Goal: Task Accomplishment & Management: Use online tool/utility

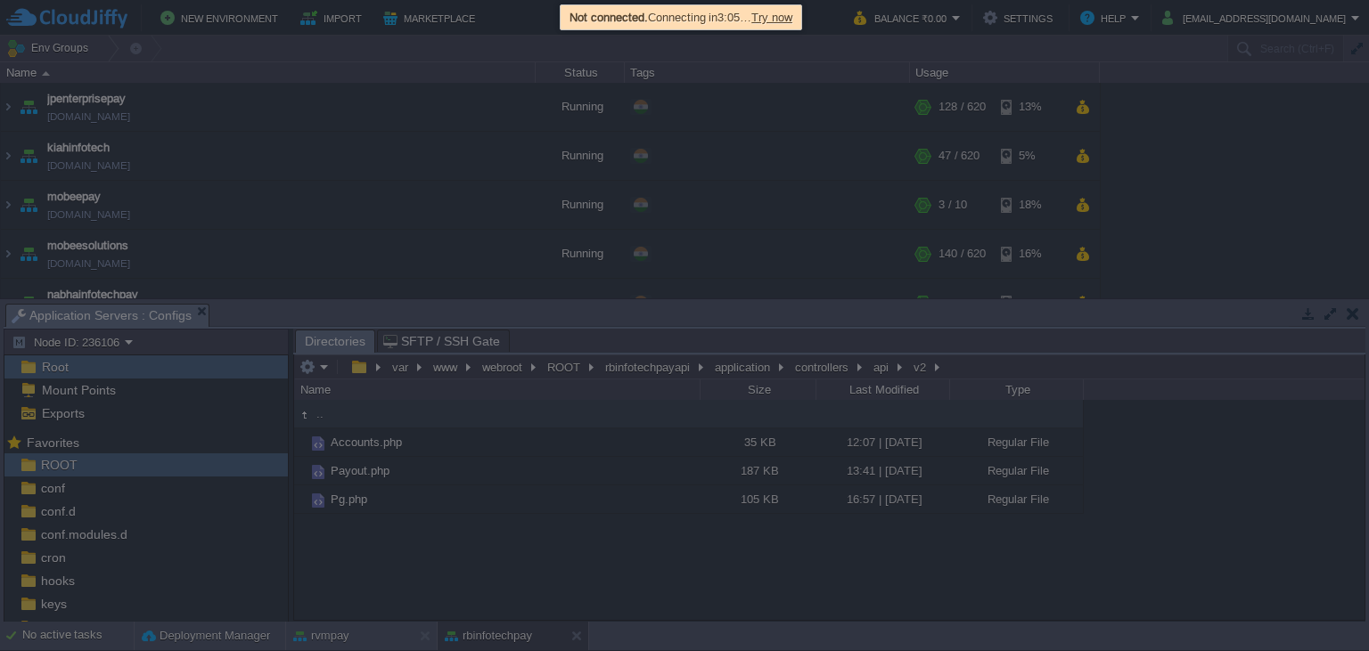
scroll to position [267, 0]
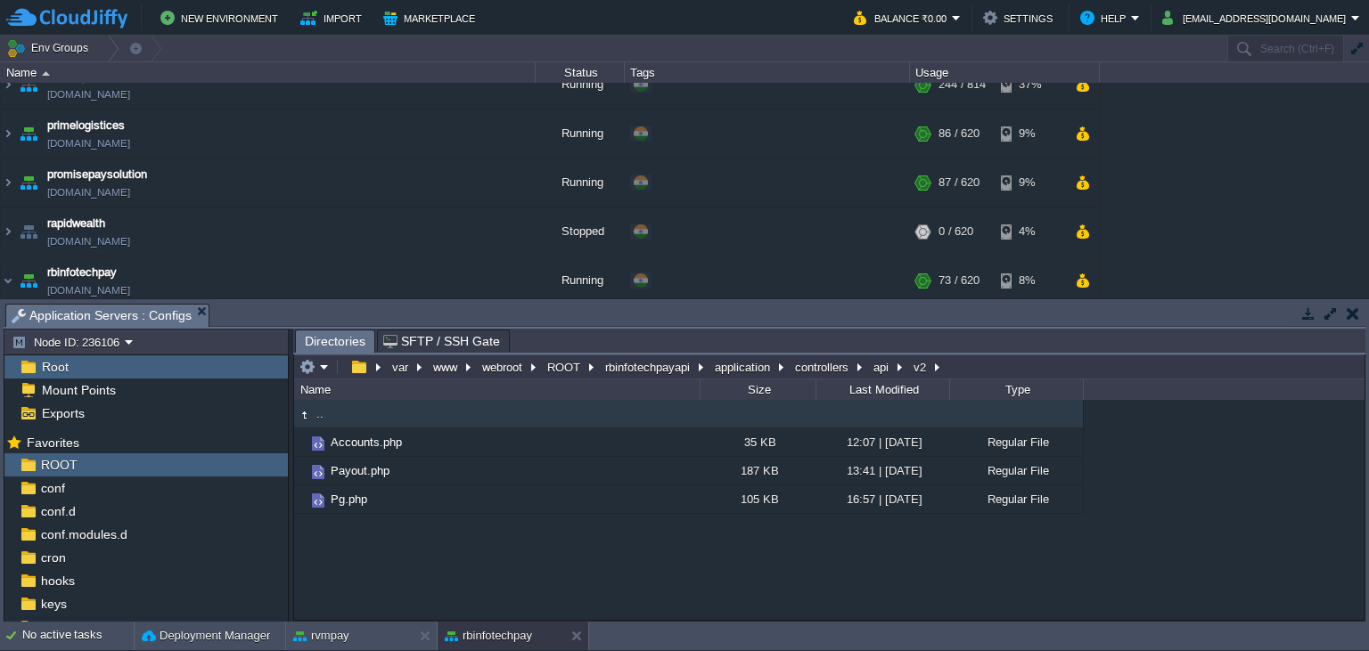
drag, startPoint x: 472, startPoint y: 555, endPoint x: 462, endPoint y: 546, distance: 13.9
click at [473, 556] on div ".. Accounts.php 35 KB 12:07 | [DATE] Regular File Payout.php 187 KB 13:41 | [DA…" at bounding box center [829, 510] width 1070 height 220
click at [315, 361] on td at bounding box center [314, 366] width 35 height 21
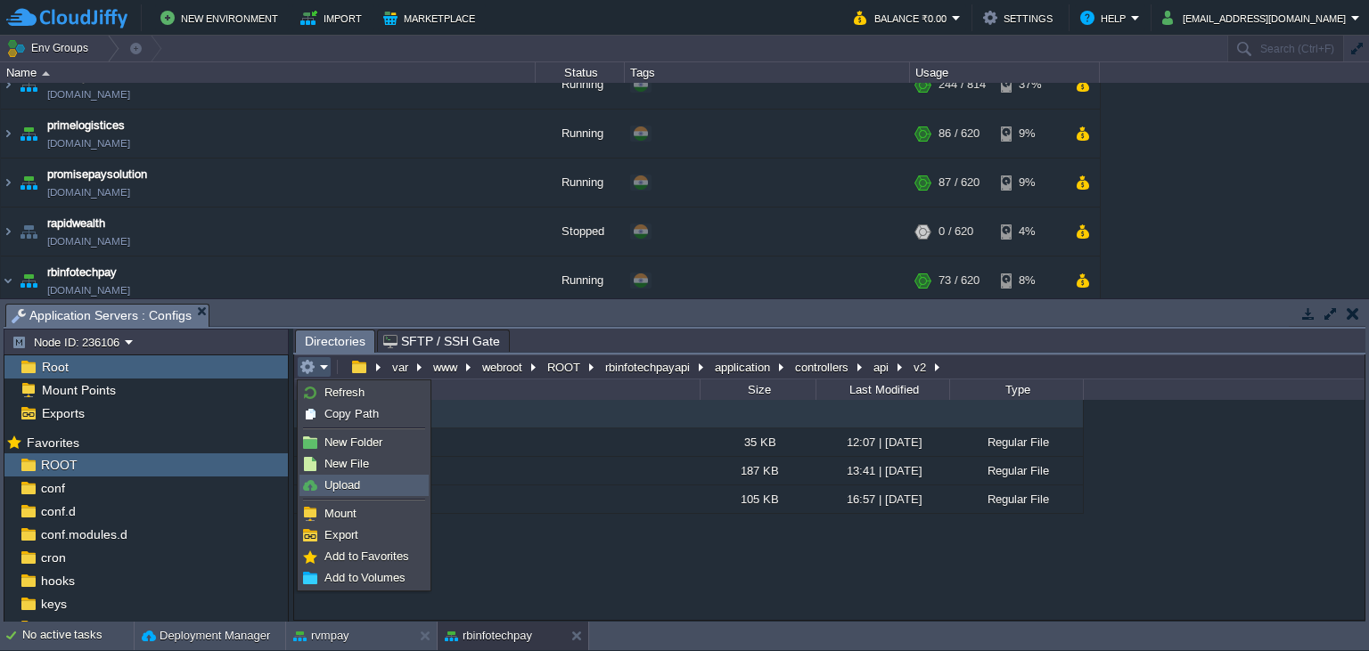
click at [340, 483] on span "Upload" at bounding box center [342, 485] width 36 height 13
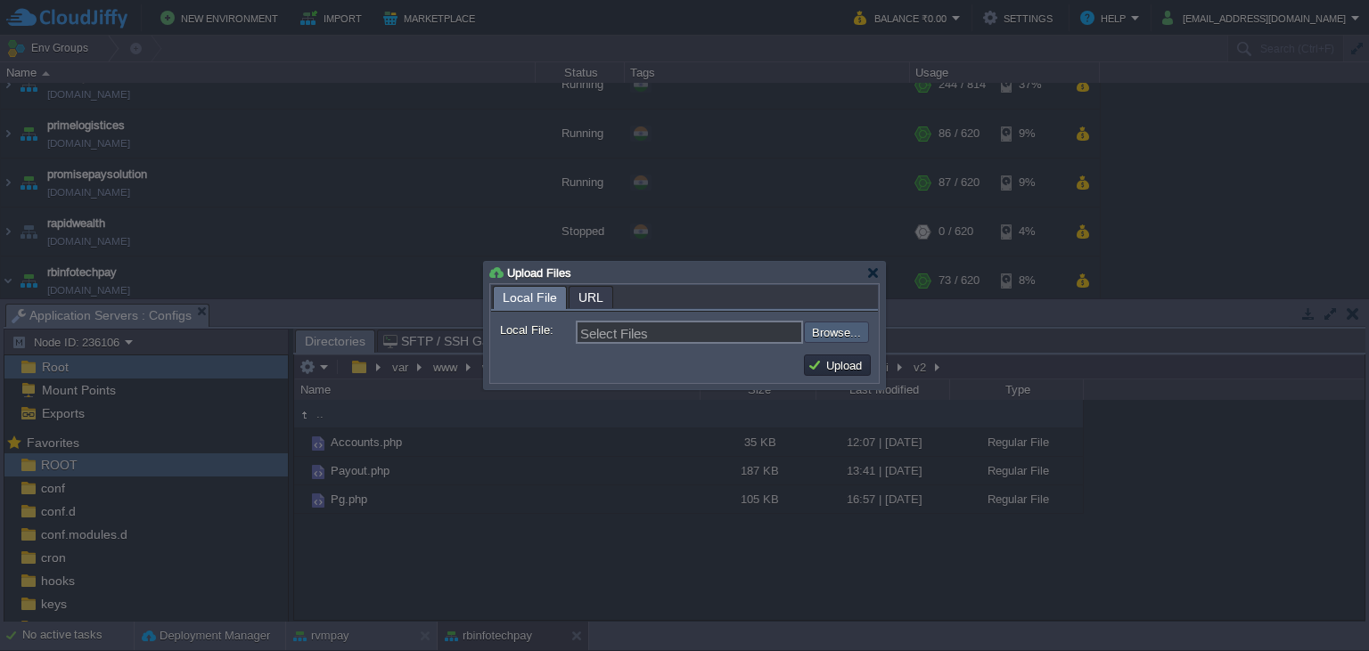
click at [830, 332] on input "file" at bounding box center [755, 332] width 225 height 21
type input "C:\fakepath\Payout.php"
type input "Payout.php"
click at [851, 365] on button "Upload" at bounding box center [837, 365] width 60 height 16
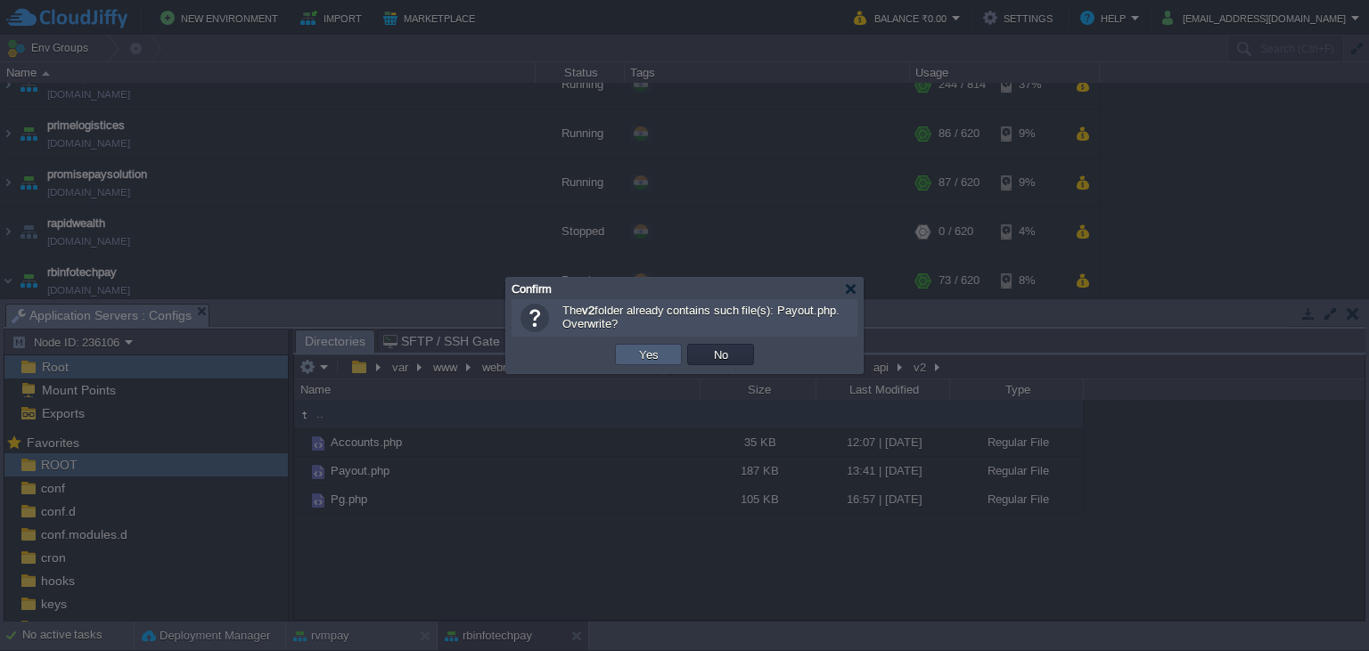
click at [649, 348] on button "Yes" at bounding box center [649, 355] width 30 height 16
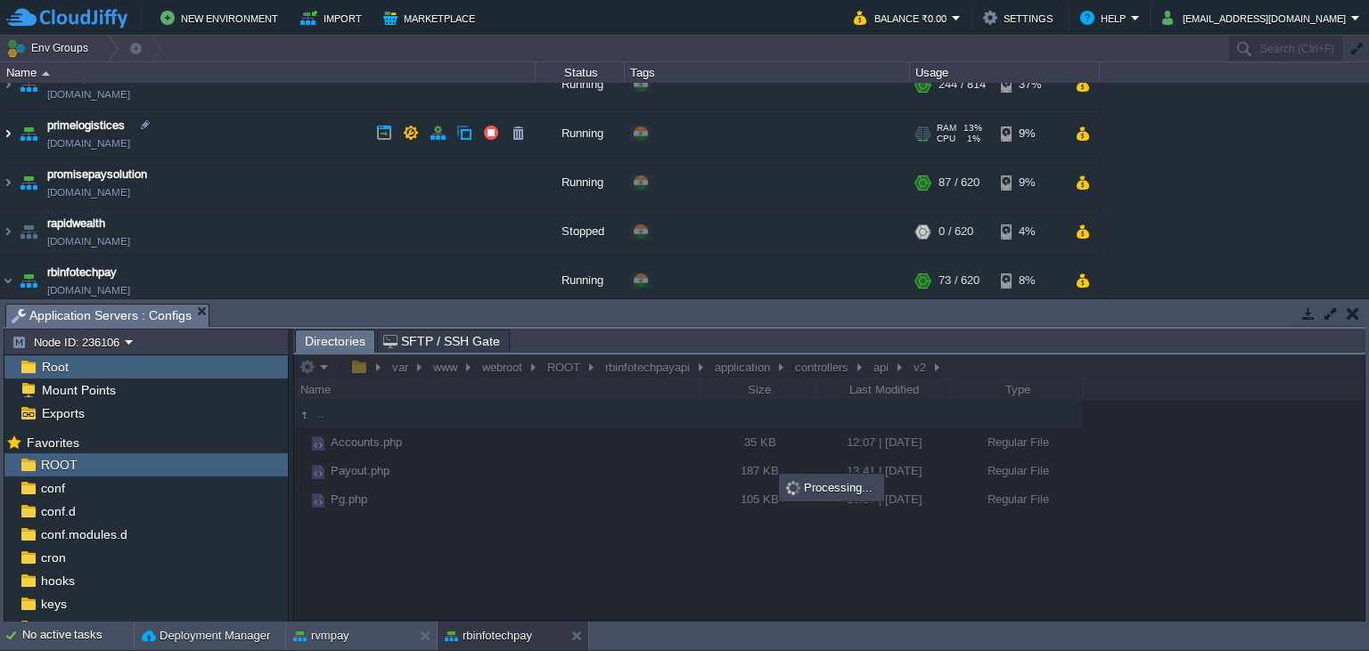
click at [4, 132] on img at bounding box center [8, 134] width 14 height 48
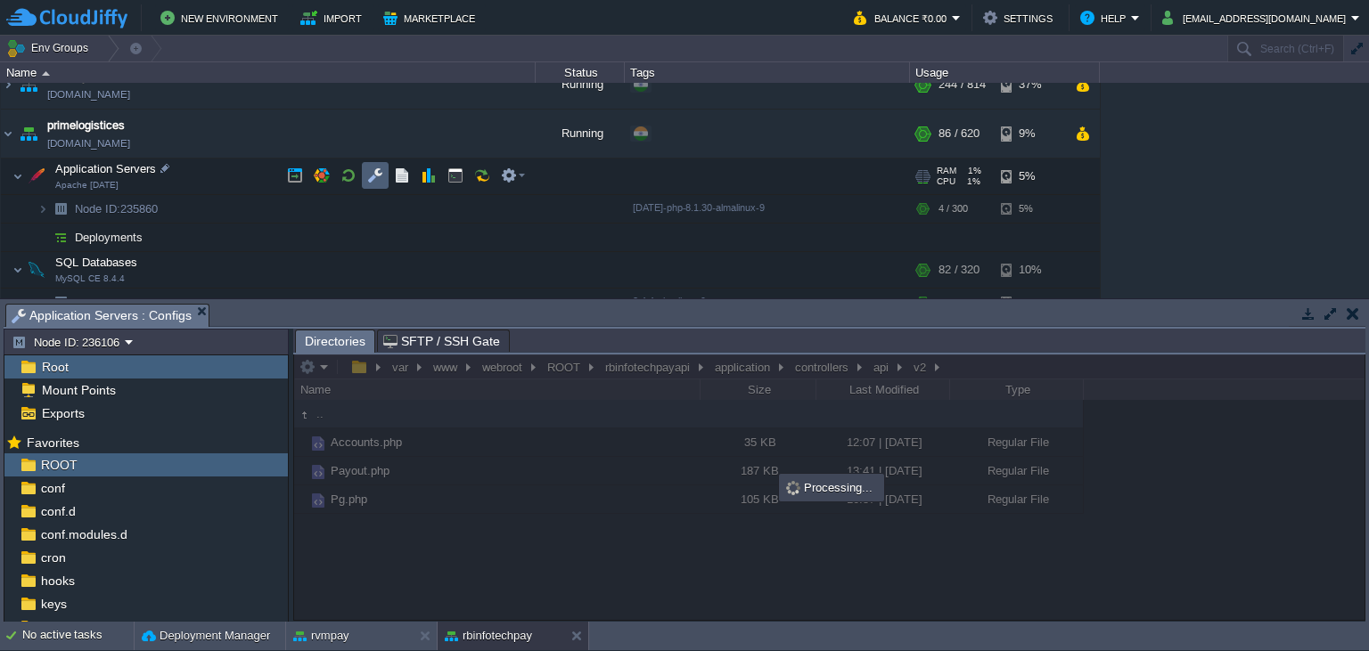
click at [369, 182] on button "button" at bounding box center [375, 176] width 16 height 16
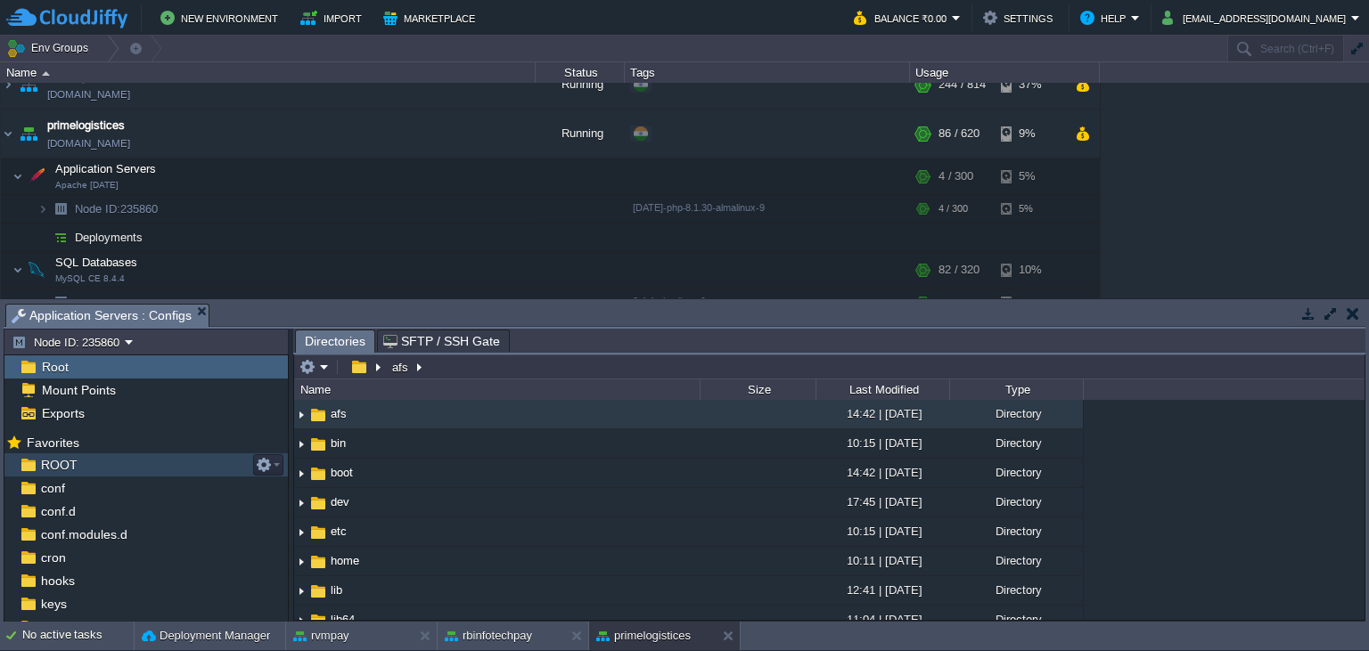
click at [99, 465] on div "ROOT" at bounding box center [145, 465] width 283 height 23
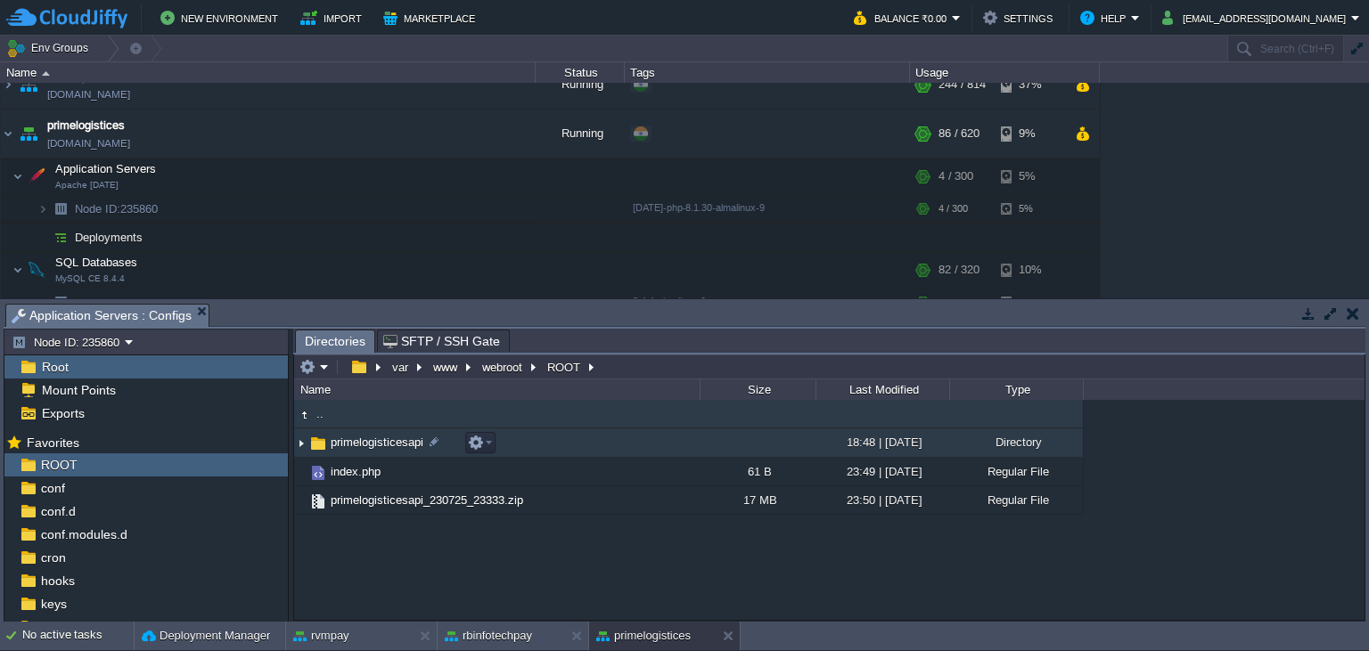
click at [382, 450] on span "primelogisticesapi" at bounding box center [377, 442] width 98 height 15
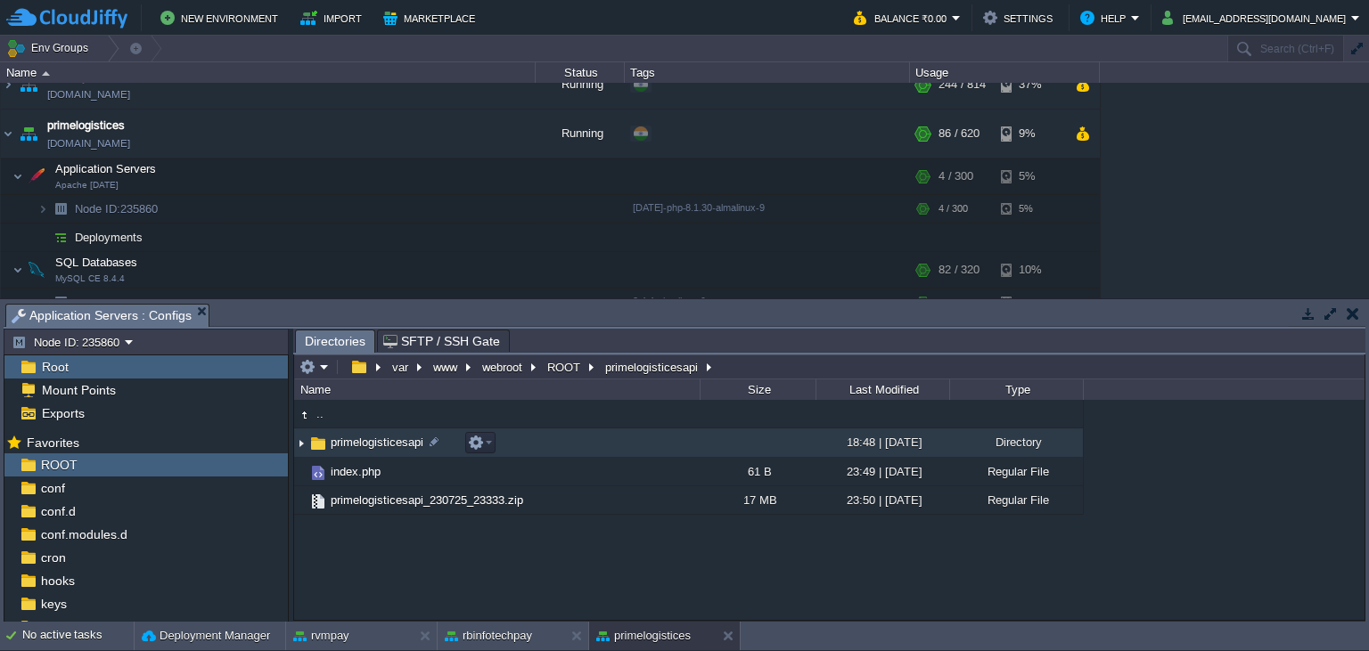
click at [382, 450] on span "primelogisticesapi" at bounding box center [377, 442] width 98 height 15
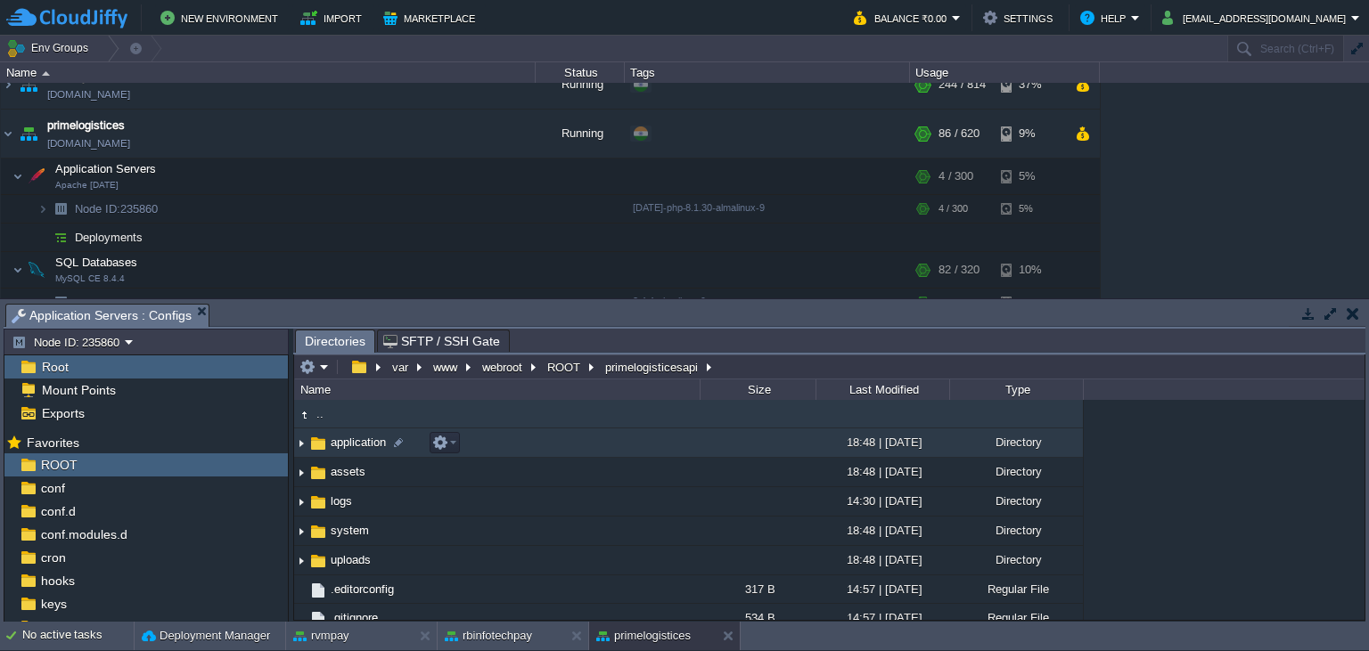
click at [348, 447] on span "application" at bounding box center [358, 442] width 61 height 15
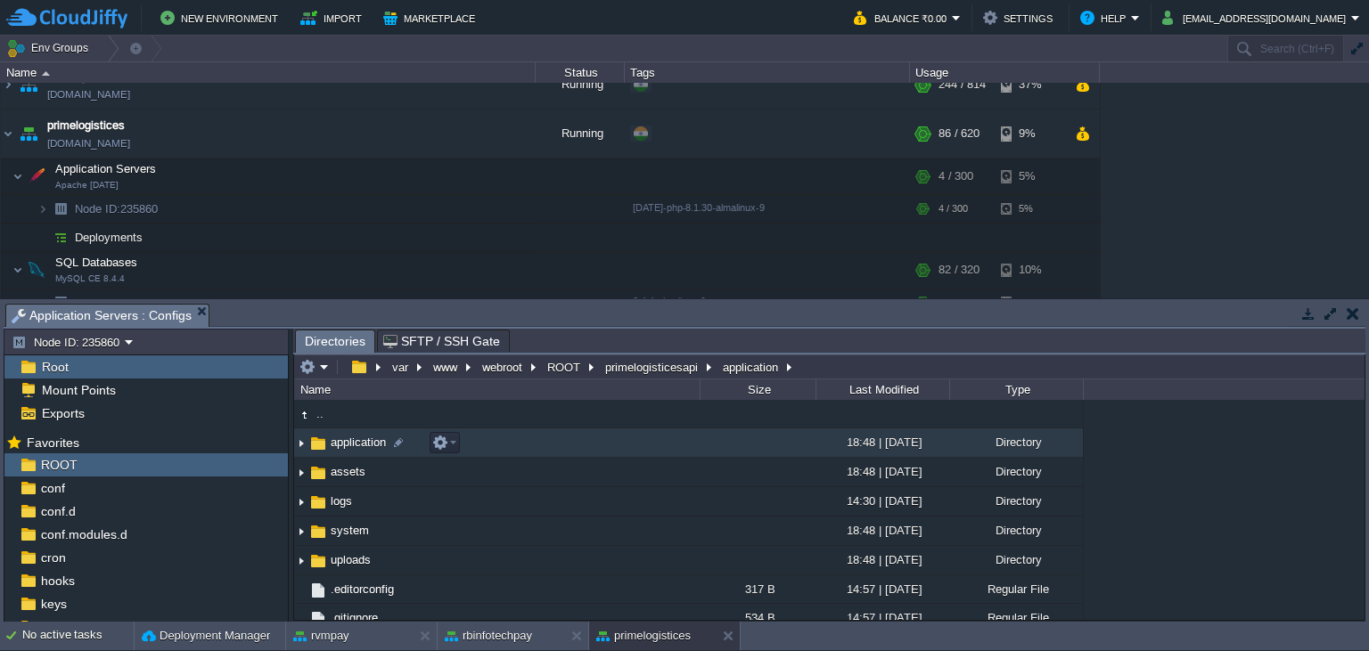
click at [348, 447] on span "application" at bounding box center [358, 442] width 61 height 15
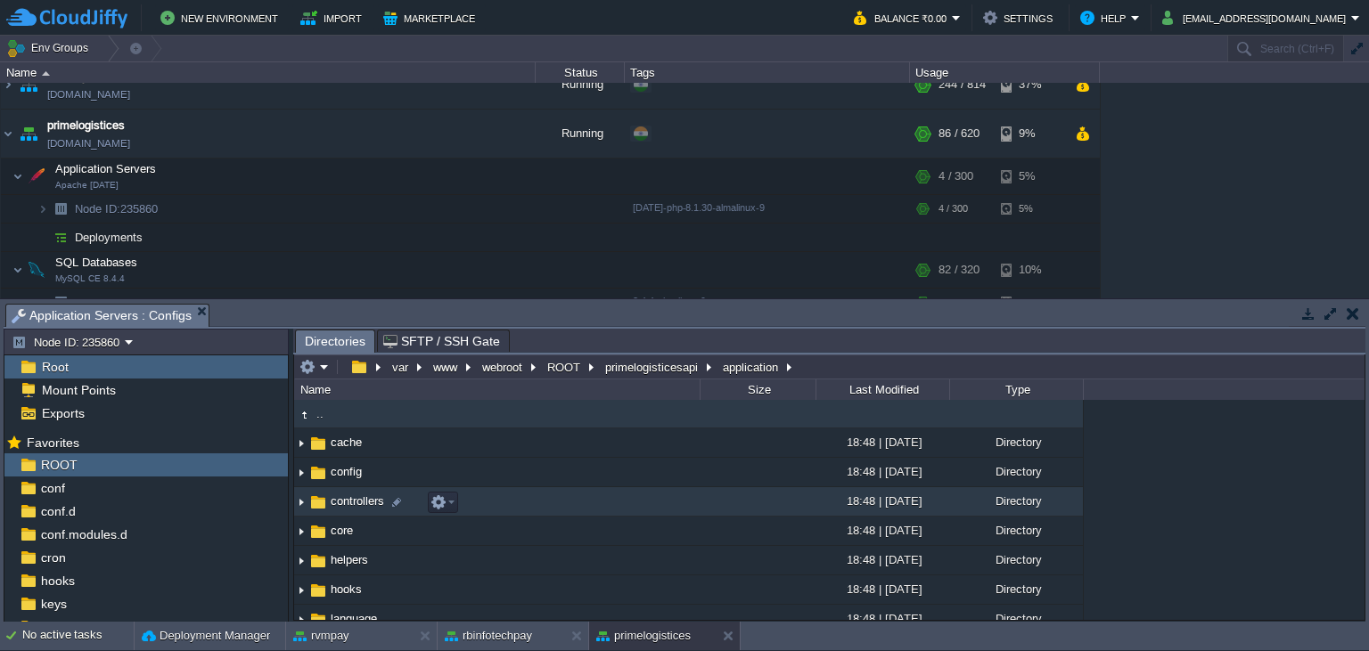
click at [319, 511] on img at bounding box center [318, 503] width 20 height 20
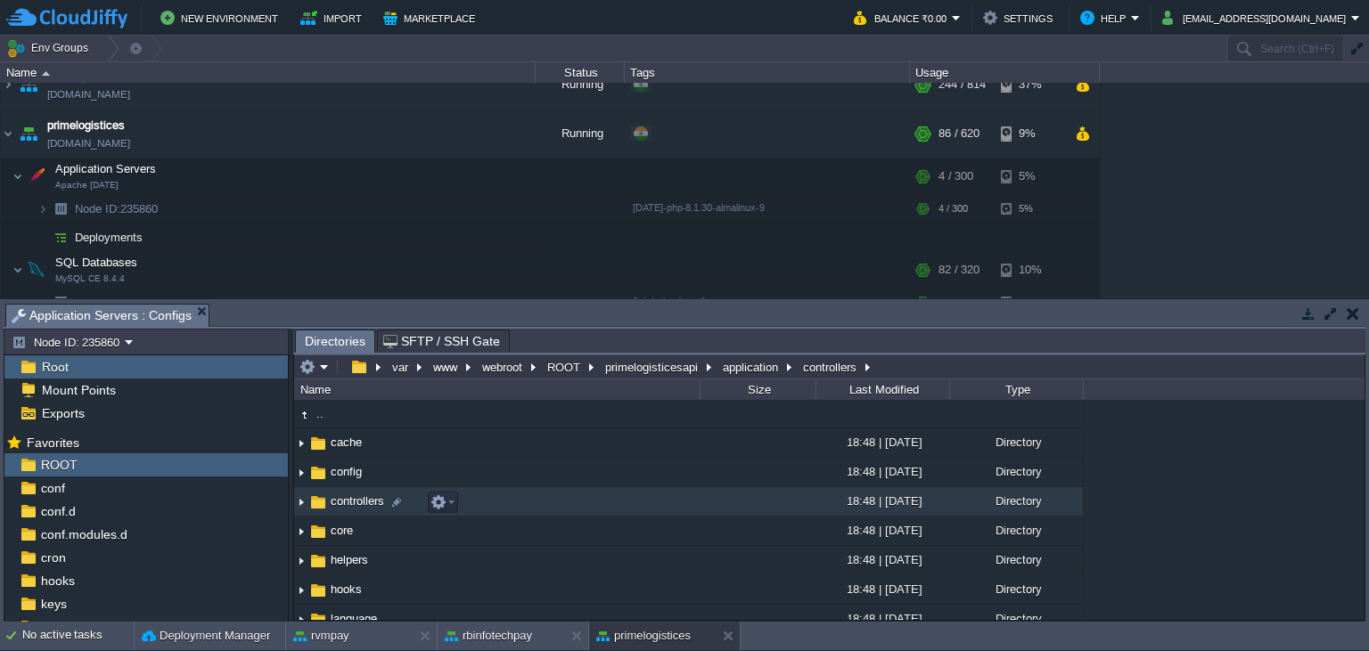
click at [319, 511] on img at bounding box center [318, 503] width 20 height 20
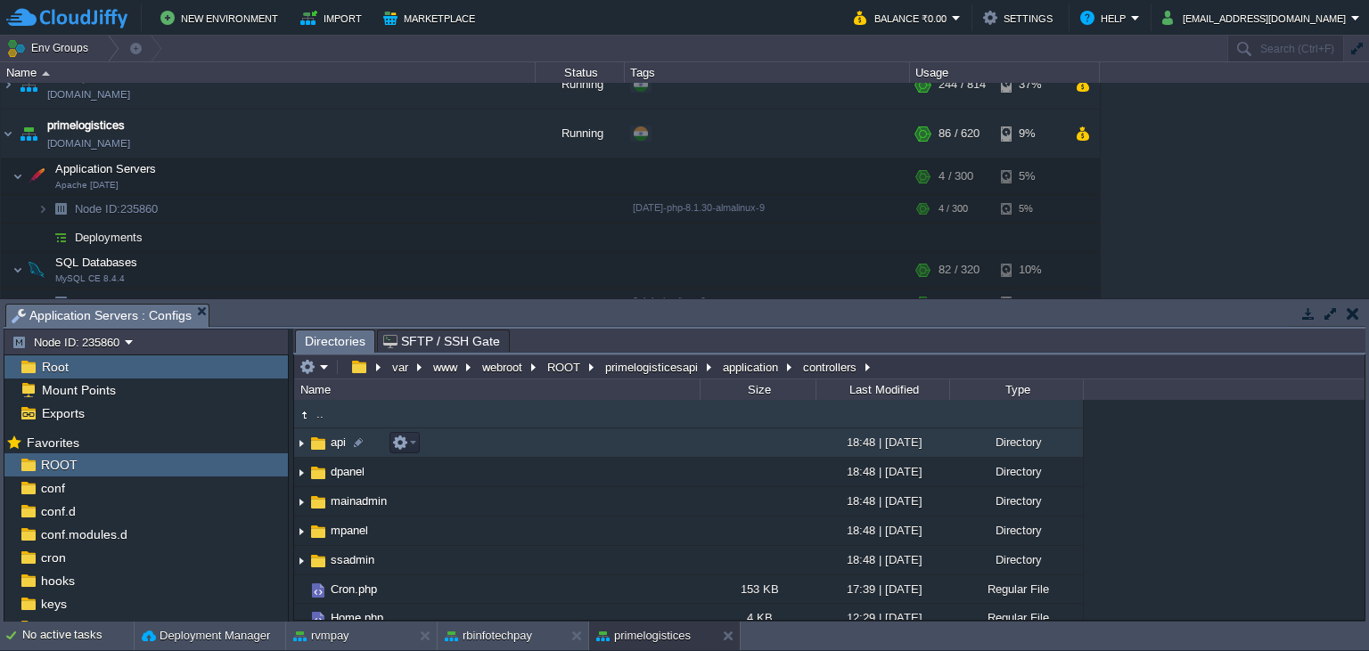
click at [333, 443] on span "api" at bounding box center [338, 442] width 20 height 15
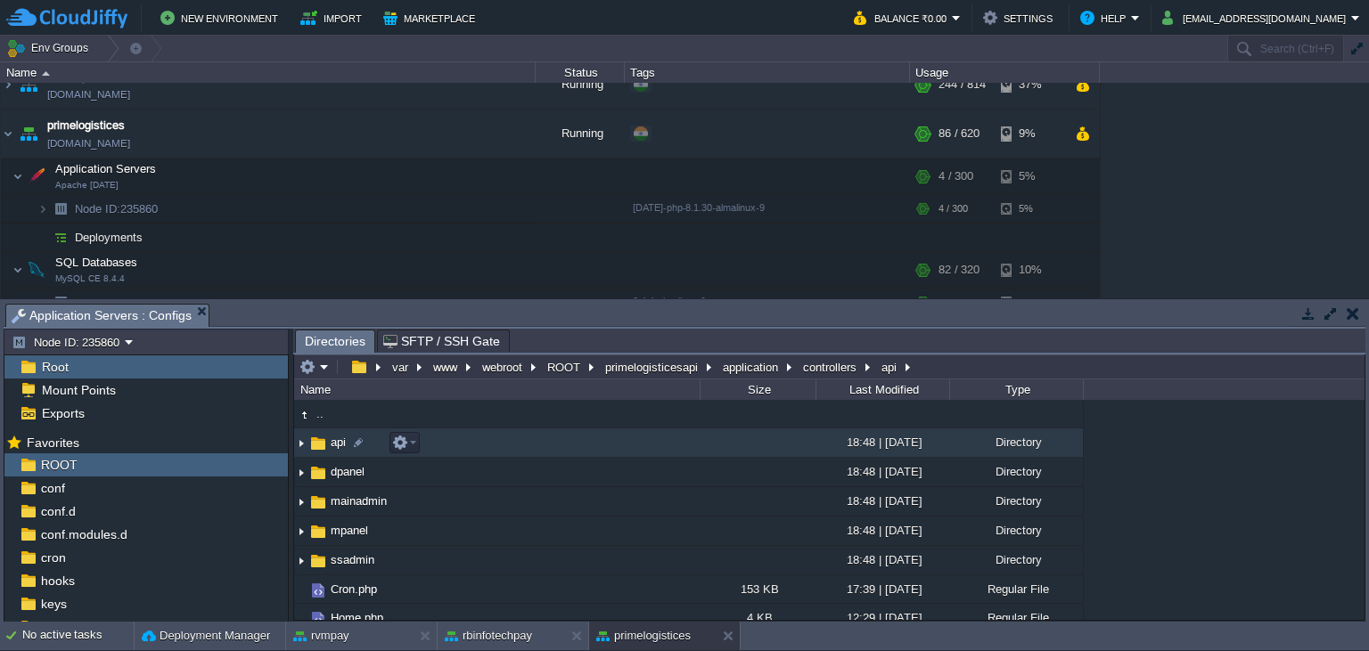
click at [333, 444] on span "api" at bounding box center [338, 442] width 20 height 15
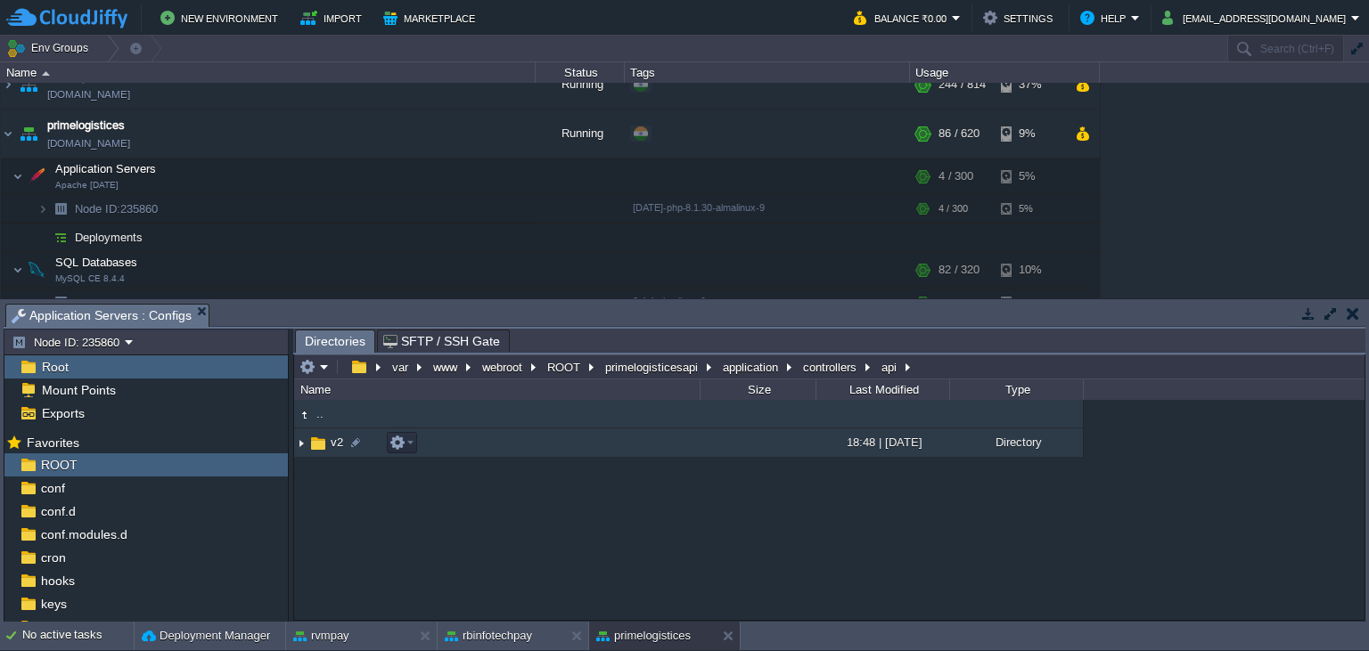
click at [331, 447] on span "v2" at bounding box center [337, 442] width 18 height 15
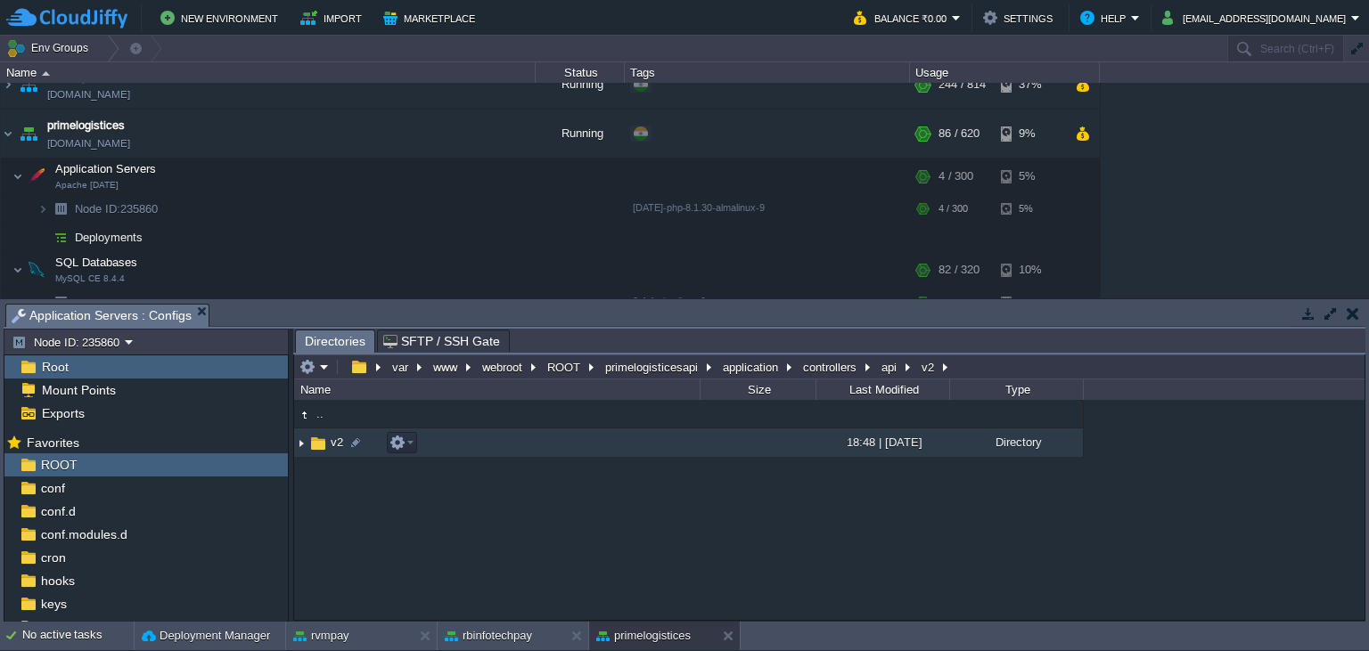
click at [331, 447] on span "v2" at bounding box center [337, 442] width 18 height 15
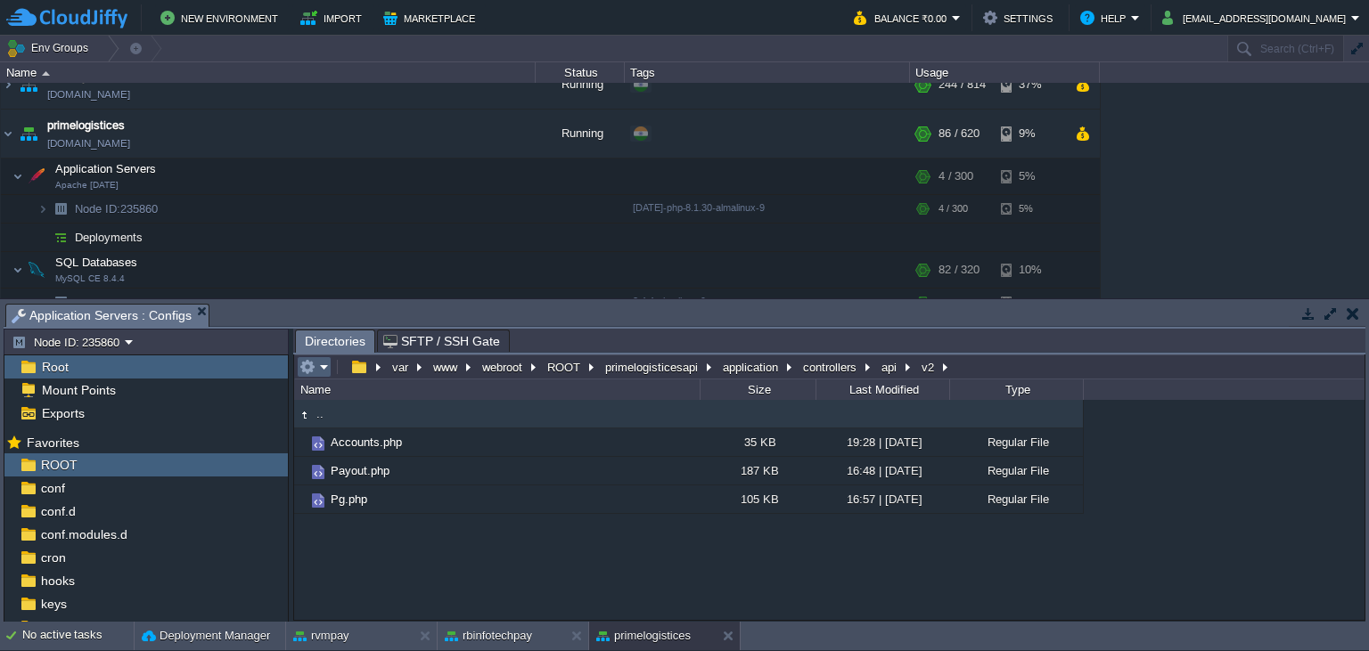
click at [321, 365] on em at bounding box center [313, 367] width 29 height 16
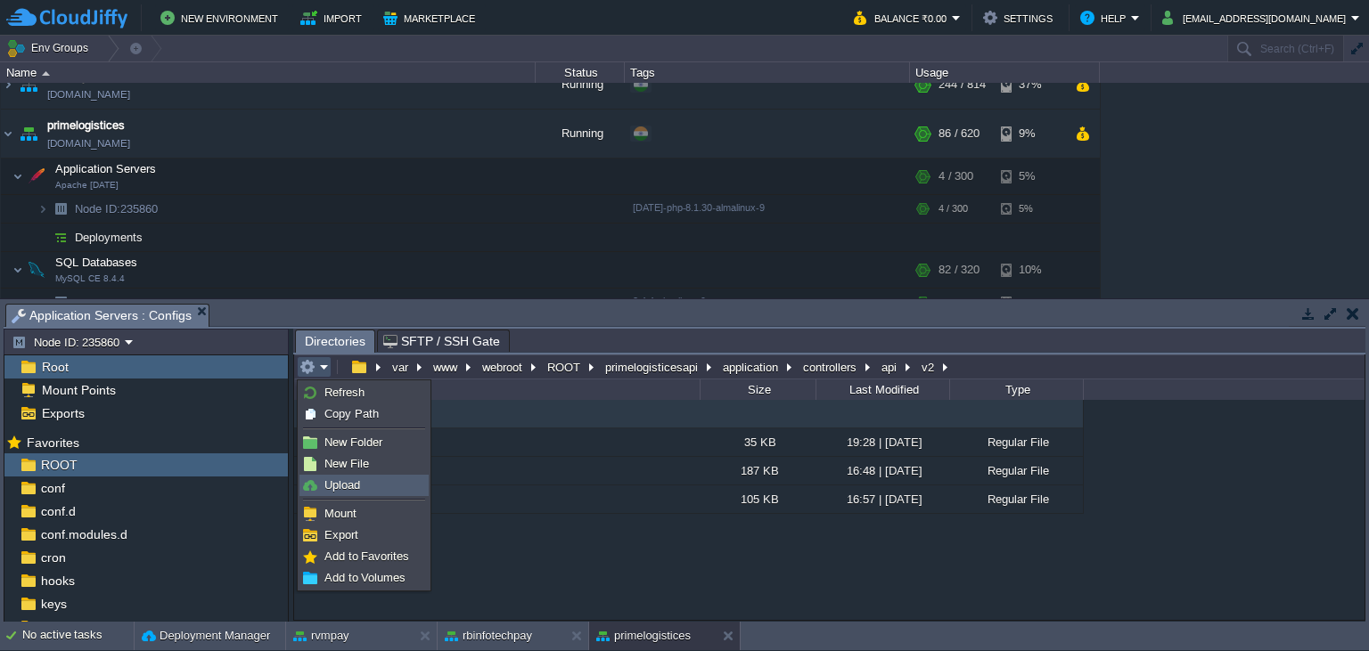
click at [344, 480] on span "Upload" at bounding box center [342, 485] width 36 height 13
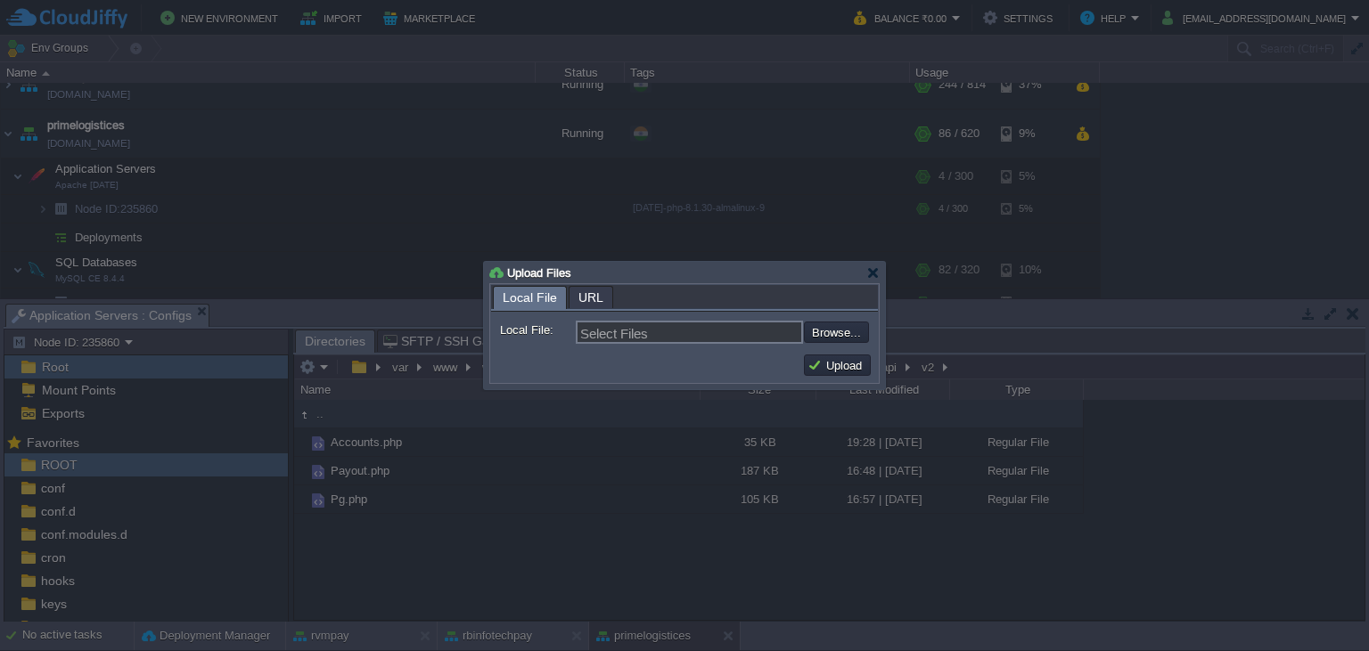
click at [819, 332] on input "file" at bounding box center [755, 332] width 225 height 21
type input "C:\fakepath\Payout.php"
type input "Payout.php"
click at [839, 366] on button "Upload" at bounding box center [837, 365] width 60 height 16
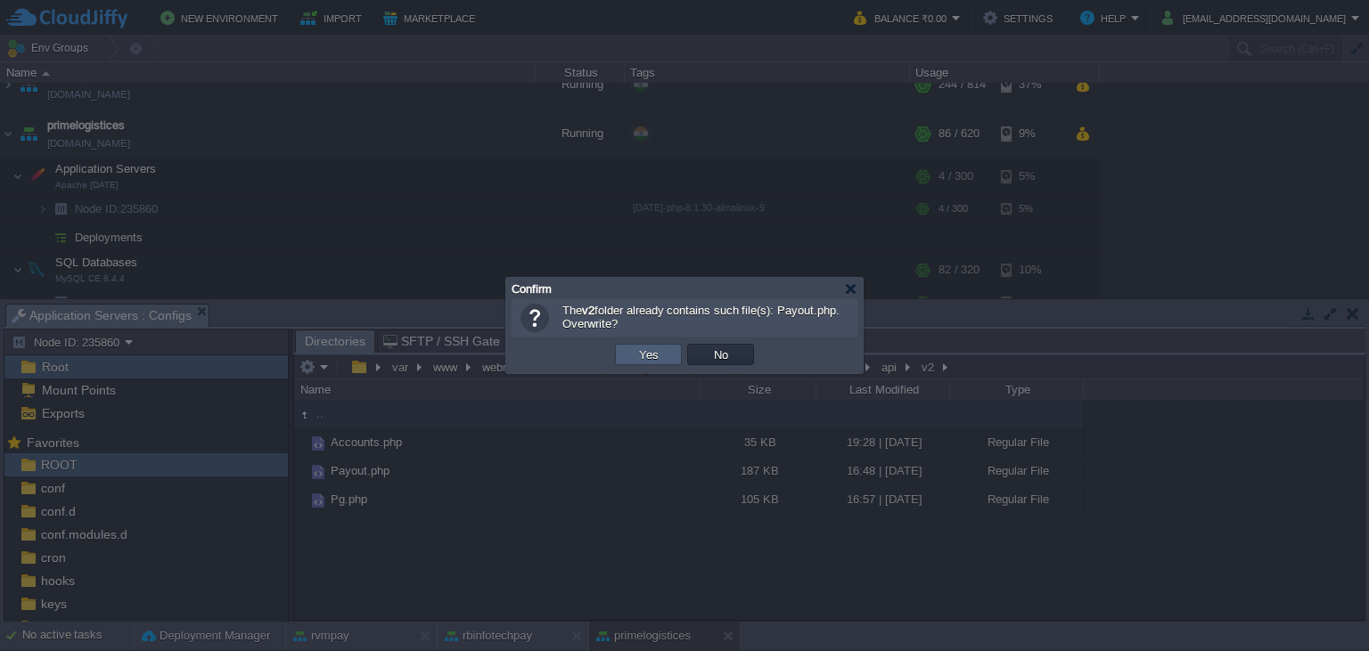
click at [642, 351] on button "Yes" at bounding box center [649, 355] width 30 height 16
